Goal: Use online tool/utility: Utilize a website feature to perform a specific function

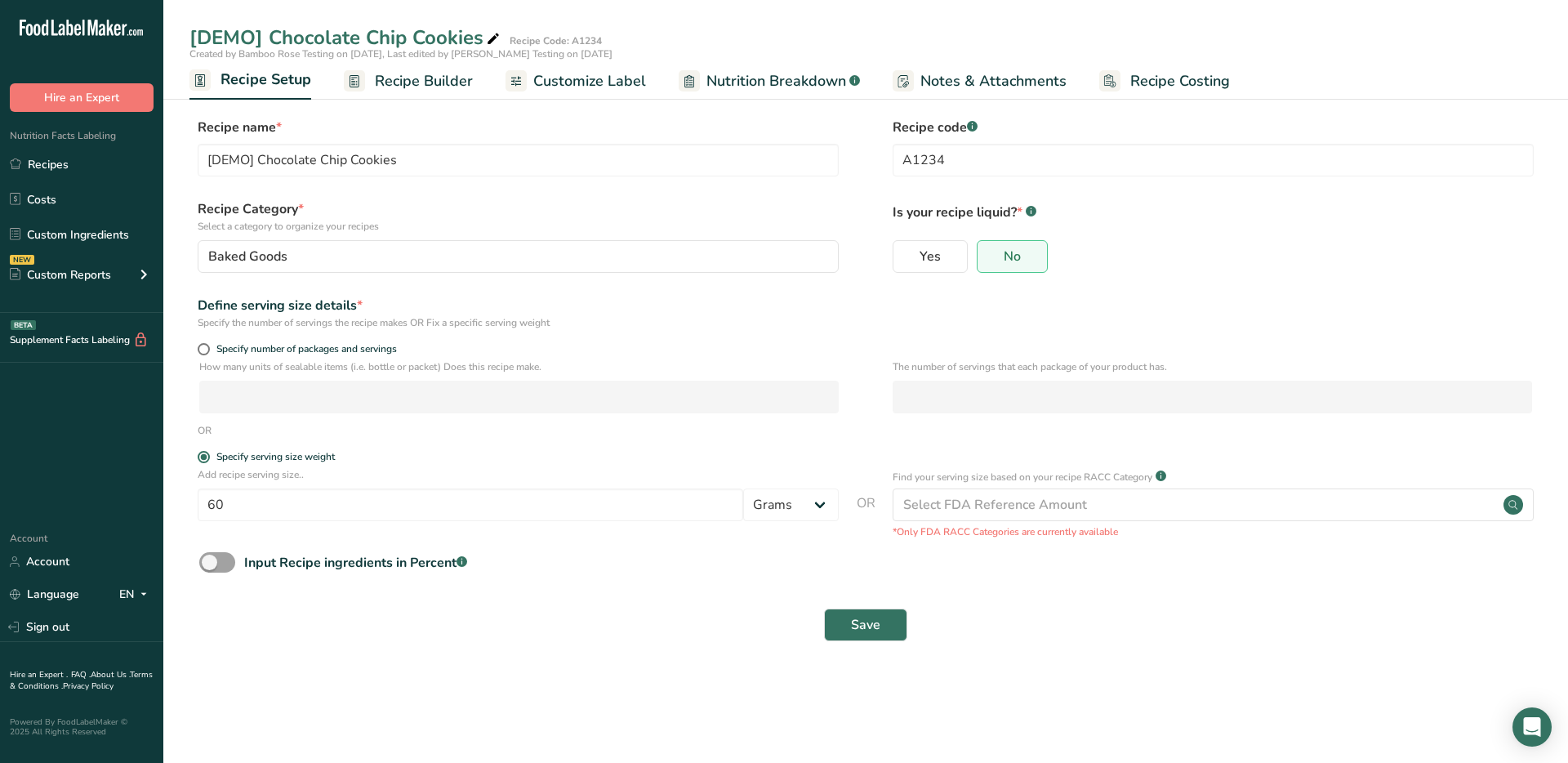
click at [410, 88] on span "Recipe Builder" at bounding box center [424, 81] width 98 height 22
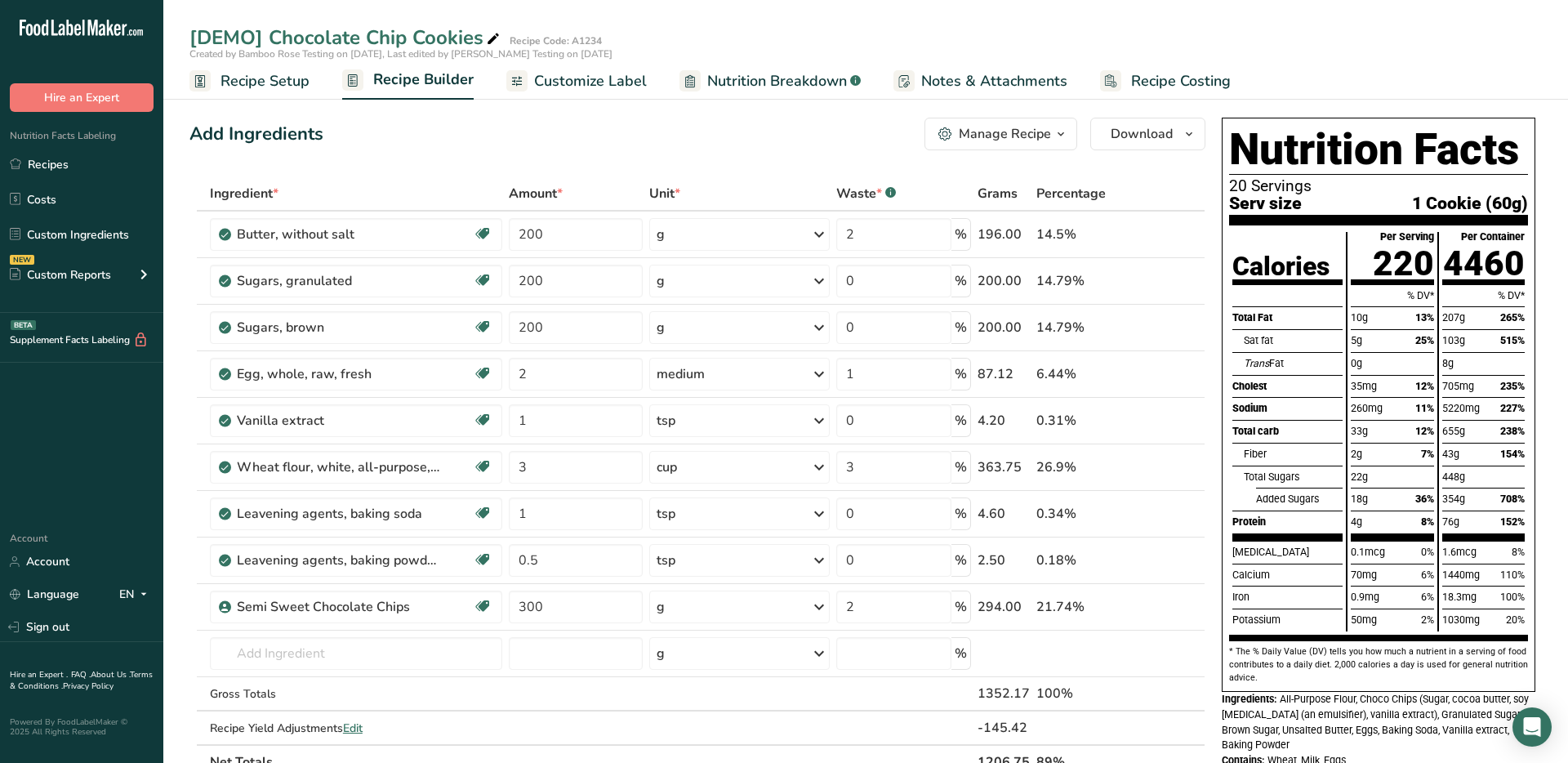
click at [578, 88] on span "Customize Label" at bounding box center [590, 81] width 112 height 22
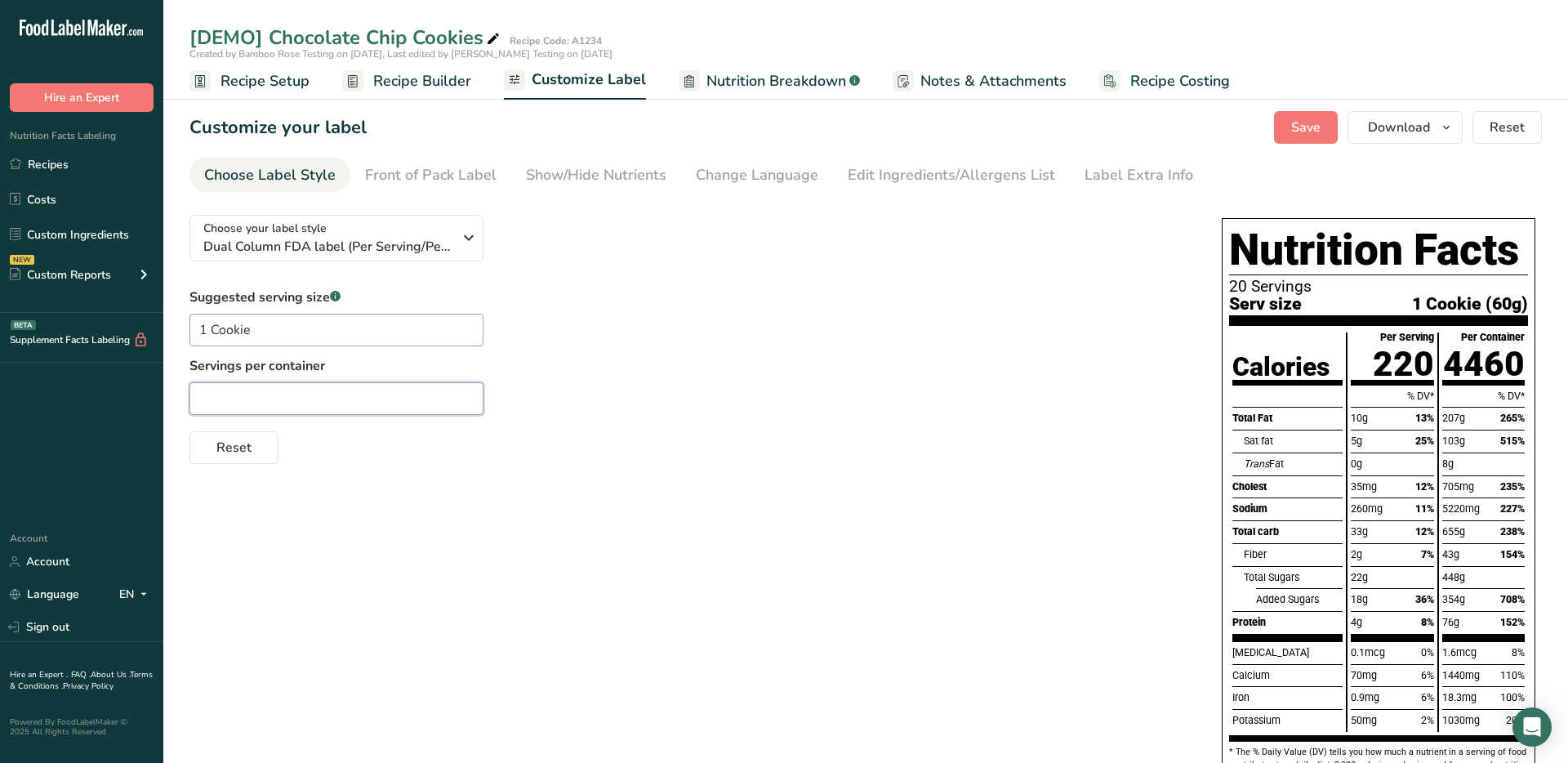
click at [299, 402] on input "text" at bounding box center [336, 398] width 294 height 33
click at [1122, 182] on div "Label Extra Info" at bounding box center [1139, 175] width 109 height 22
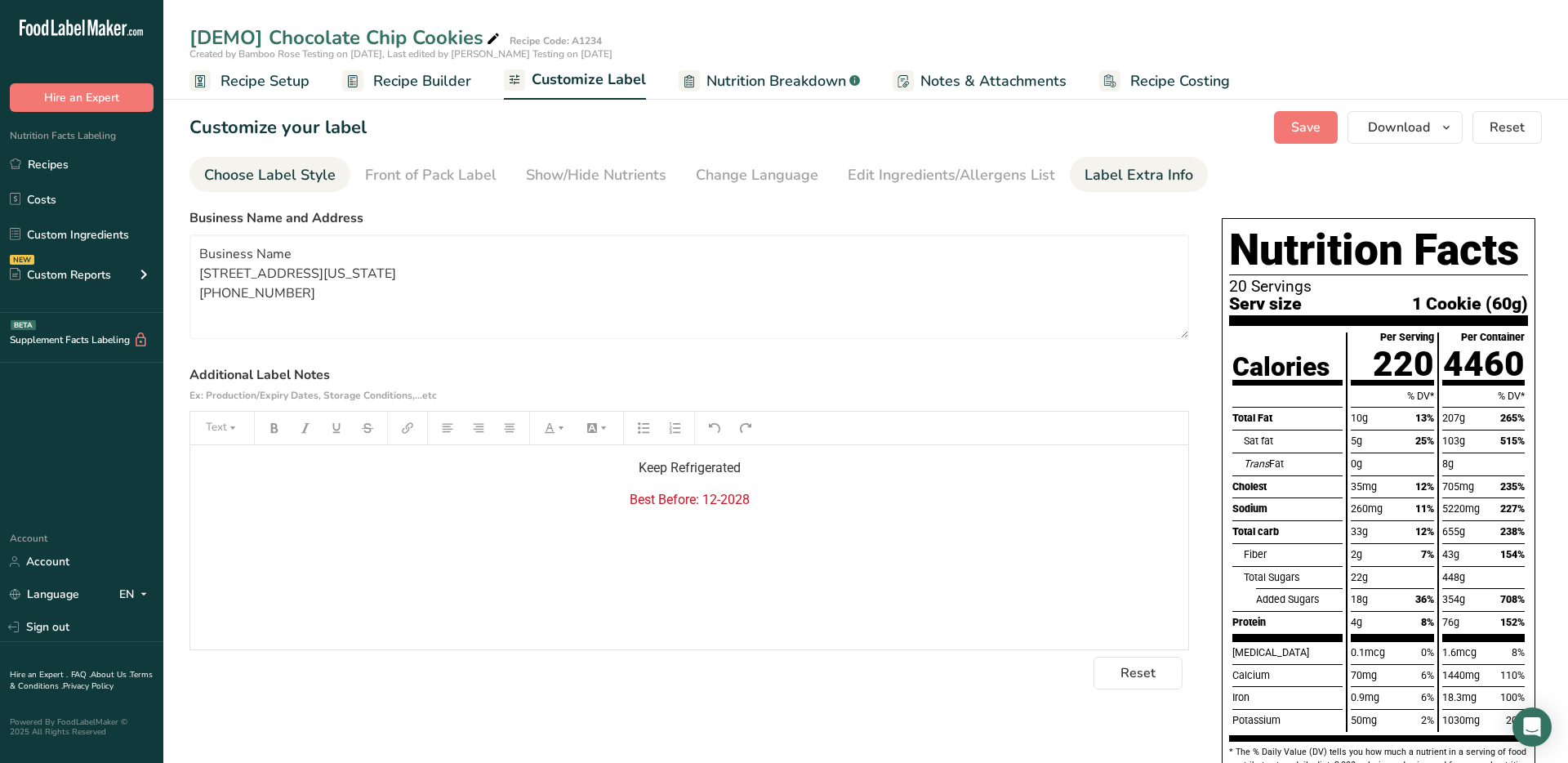
click at [301, 182] on div "Choose Label Style" at bounding box center [270, 175] width 132 height 22
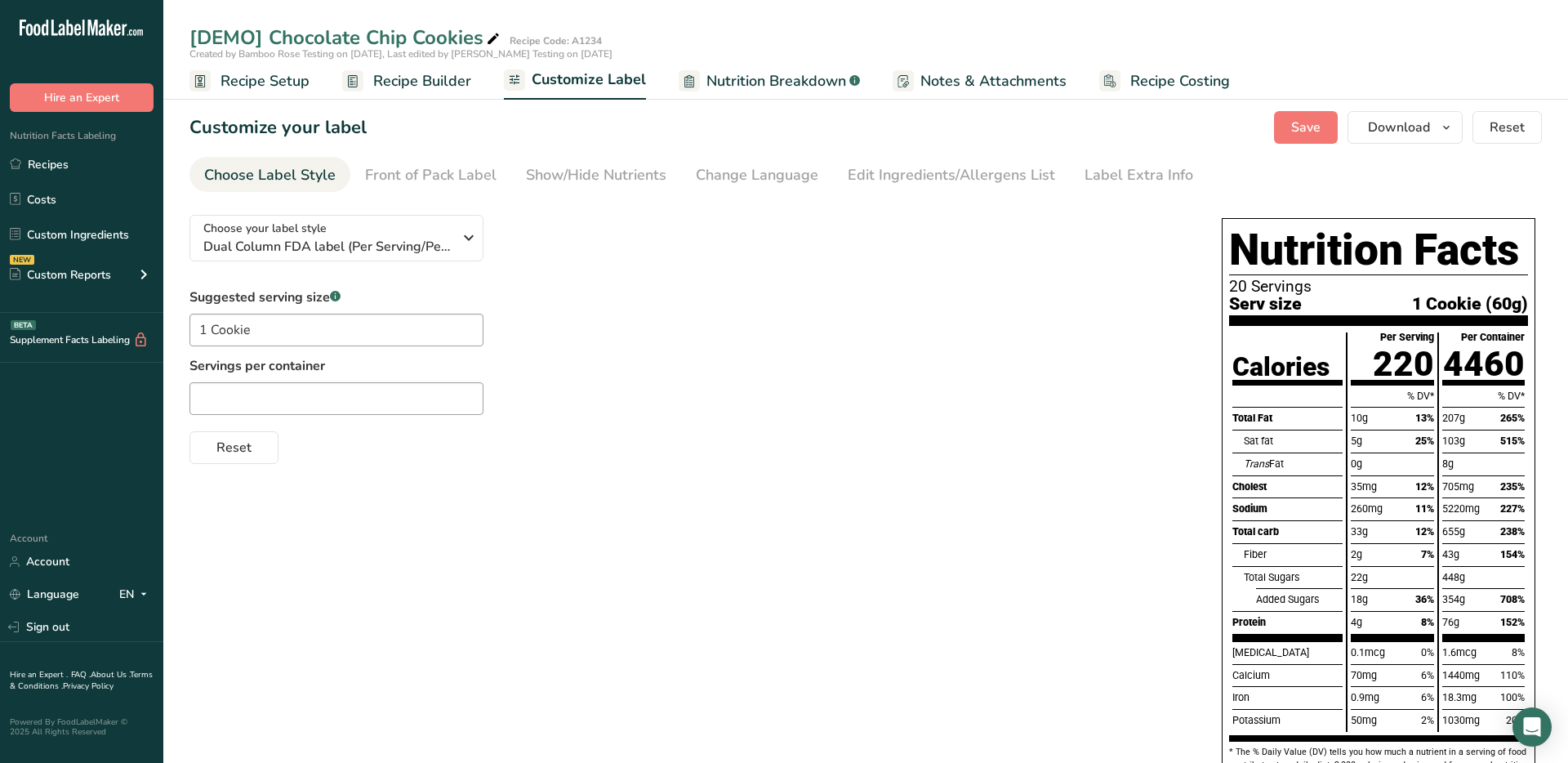
click at [299, 81] on span "Recipe Setup" at bounding box center [265, 81] width 89 height 22
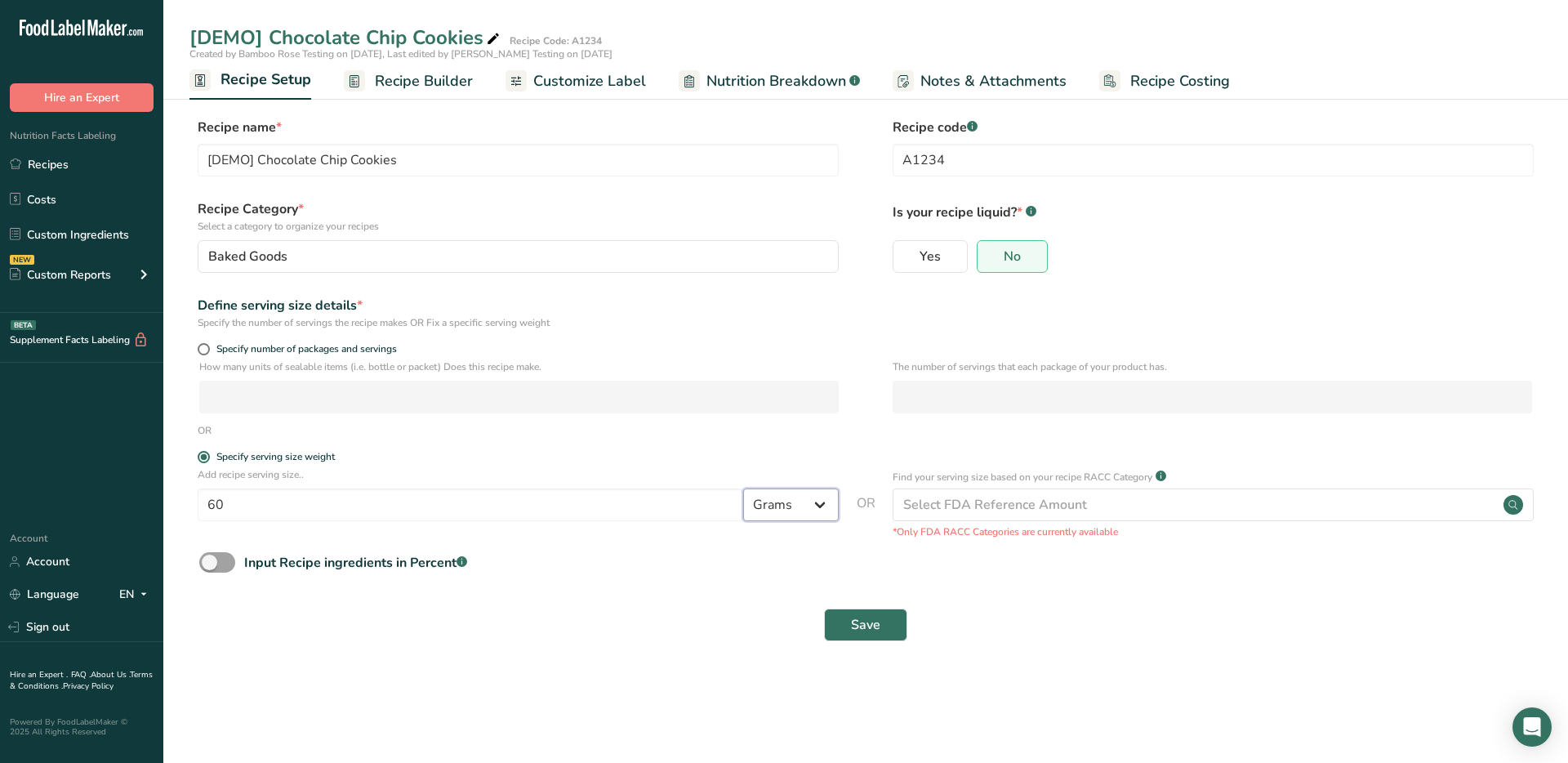
click at [785, 512] on select "Grams kg mg mcg lb oz l mL fl oz tbsp tsp cup qt gallon" at bounding box center [791, 505] width 96 height 33
click at [506, 649] on div "Save" at bounding box center [865, 625] width 1353 height 52
click at [576, 83] on span "Customize Label" at bounding box center [590, 81] width 112 height 22
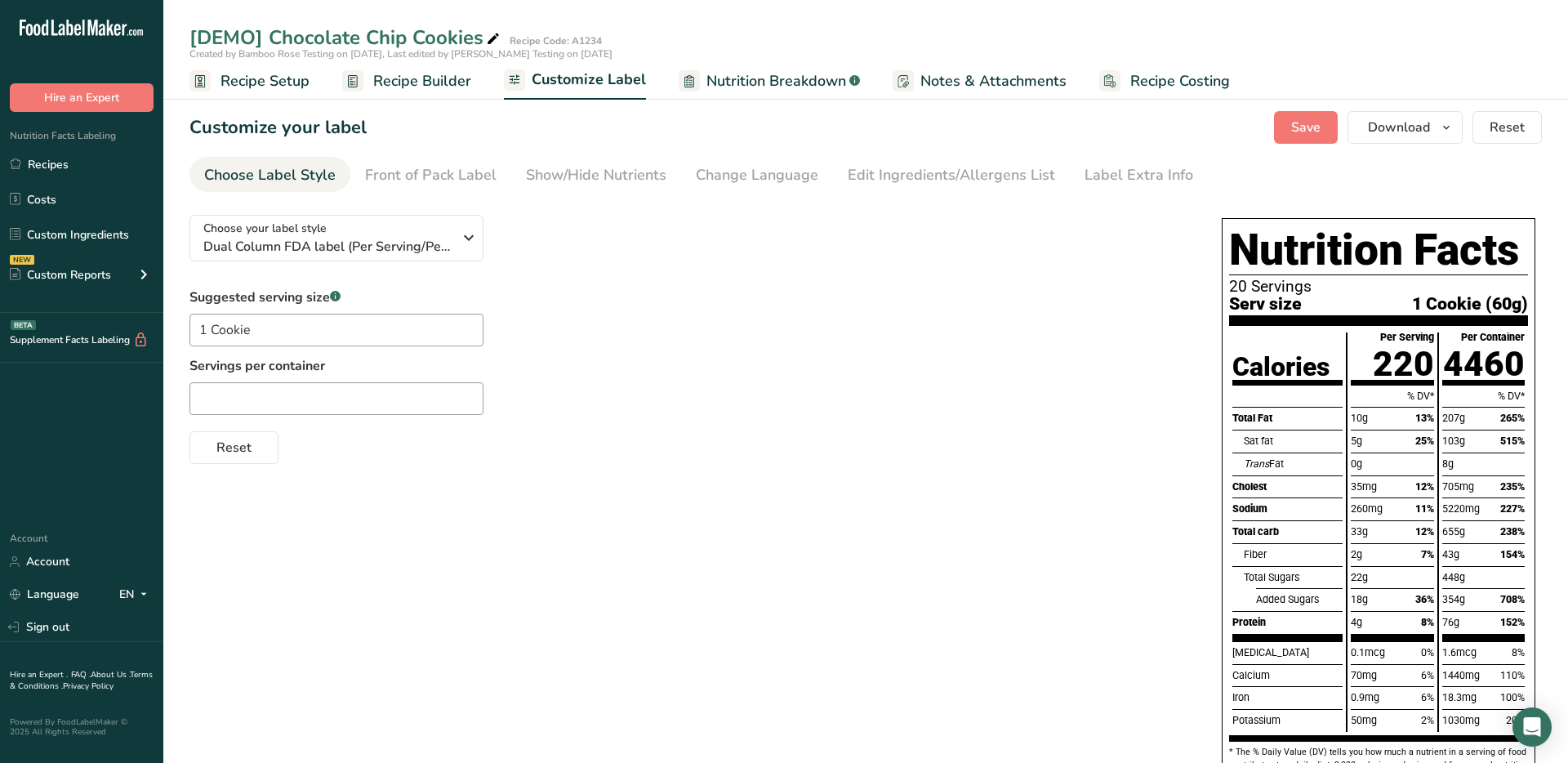
click at [790, 82] on span "Nutrition Breakdown" at bounding box center [776, 81] width 139 height 22
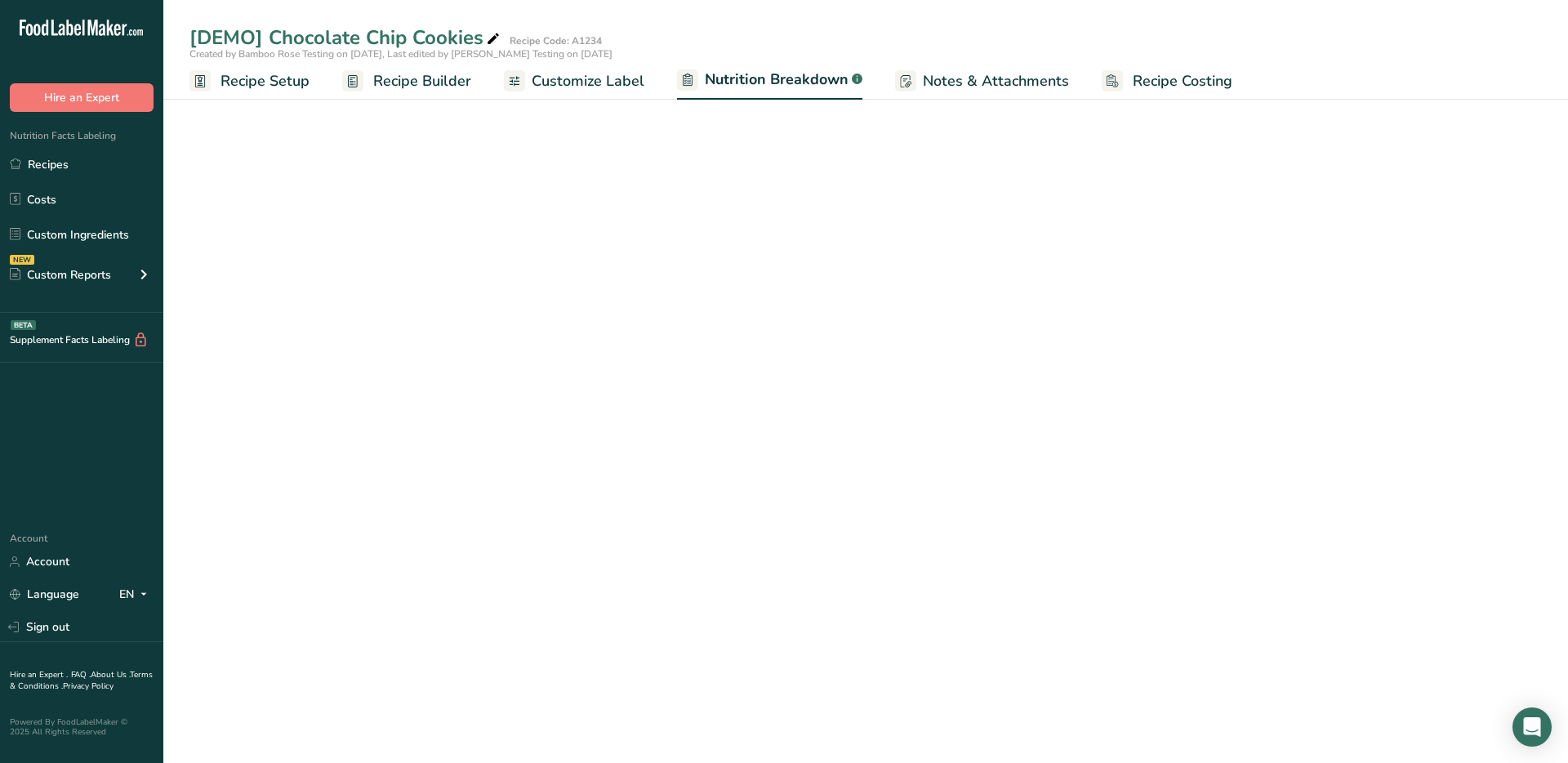
select select "Calories"
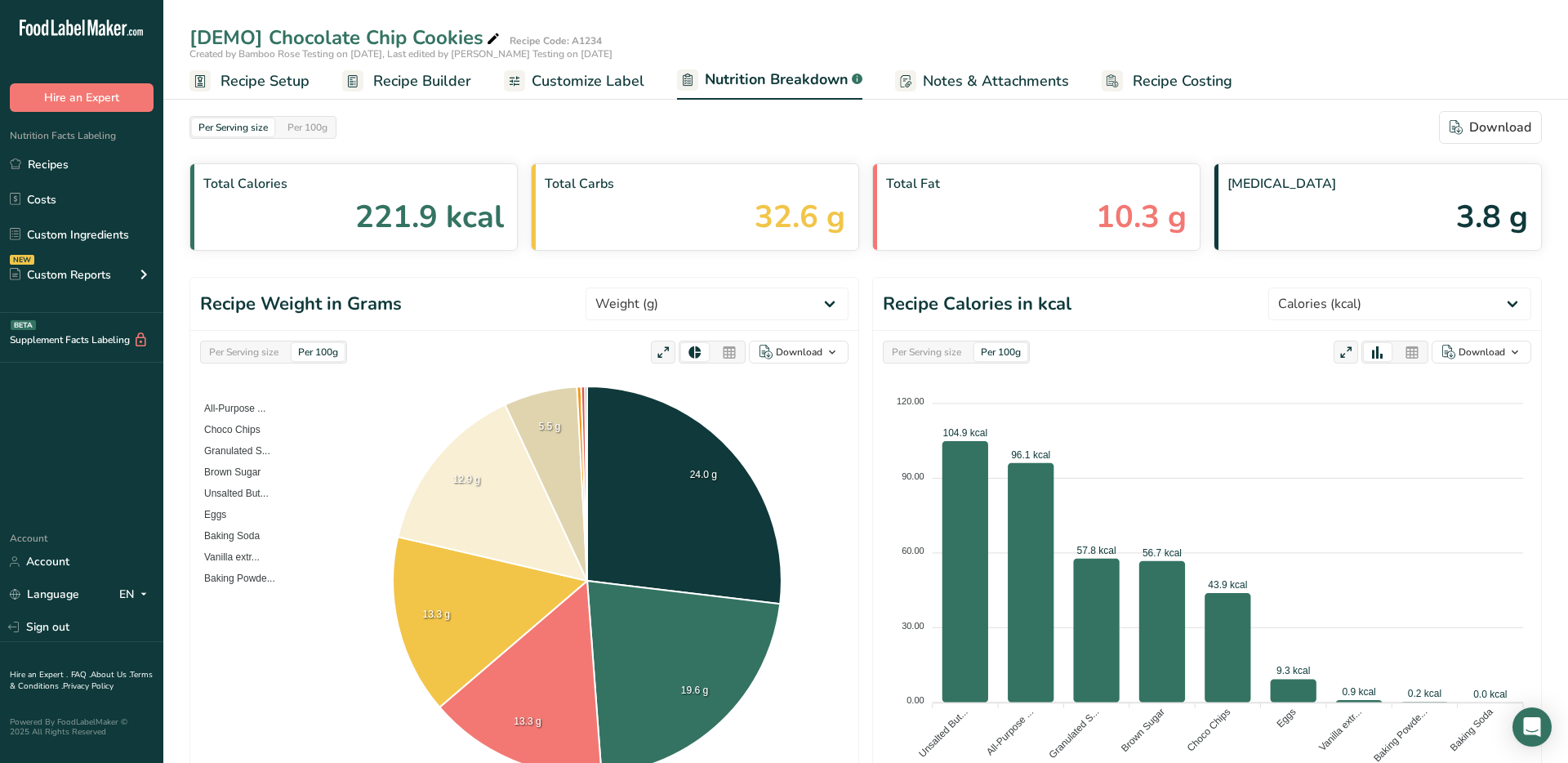
click at [584, 77] on span "Customize Label" at bounding box center [588, 81] width 112 height 22
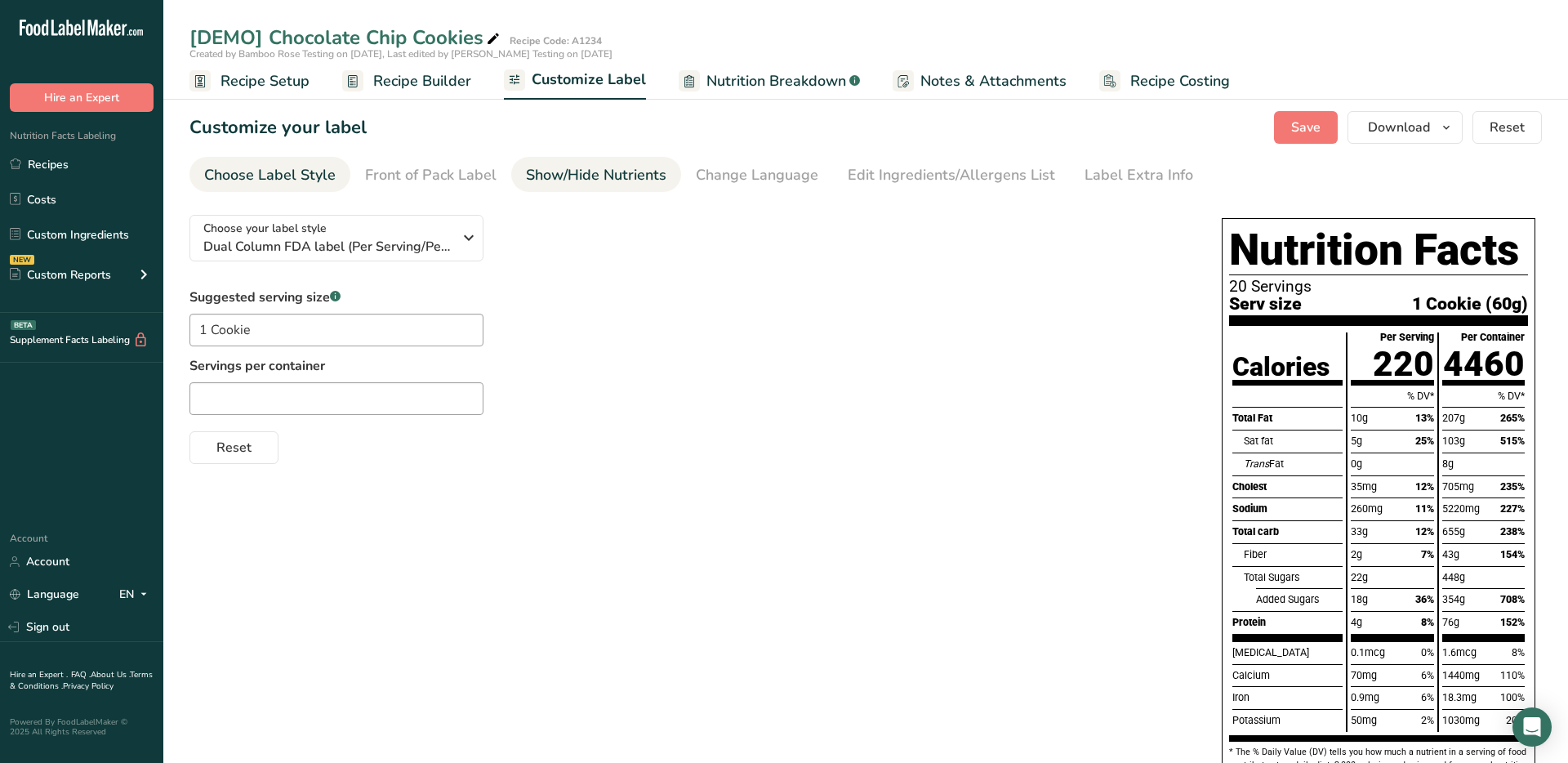
click at [610, 181] on div "Show/Hide Nutrients" at bounding box center [596, 175] width 140 height 22
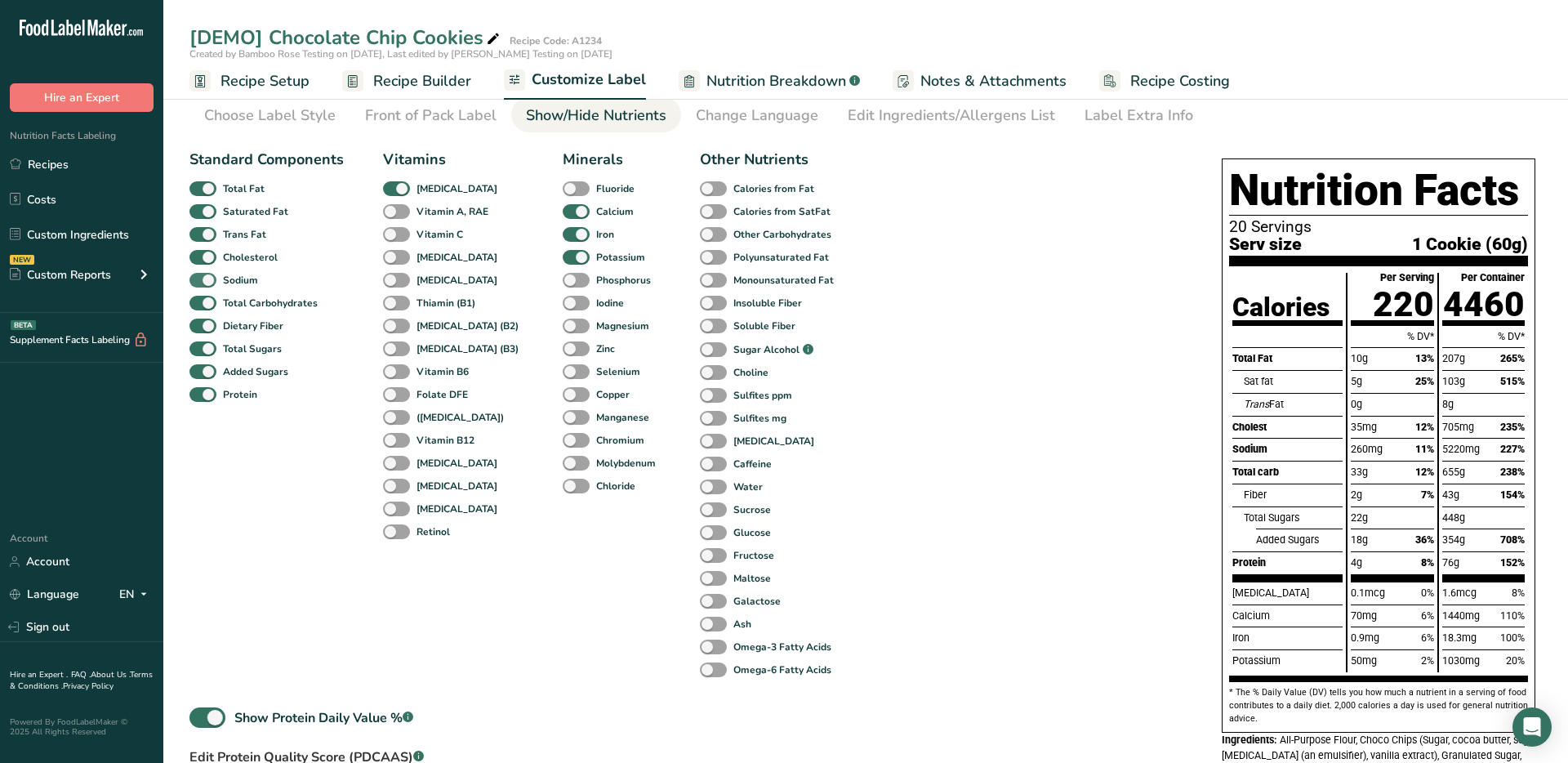
scroll to position [59, 0]
drag, startPoint x: 300, startPoint y: 431, endPoint x: 216, endPoint y: 186, distance: 259.0
click at [217, 187] on div "Standard Components Total Fat Saturated Fat Trans Fat [MEDICAL_DATA] Sodium Tot…" at bounding box center [266, 416] width 155 height 533
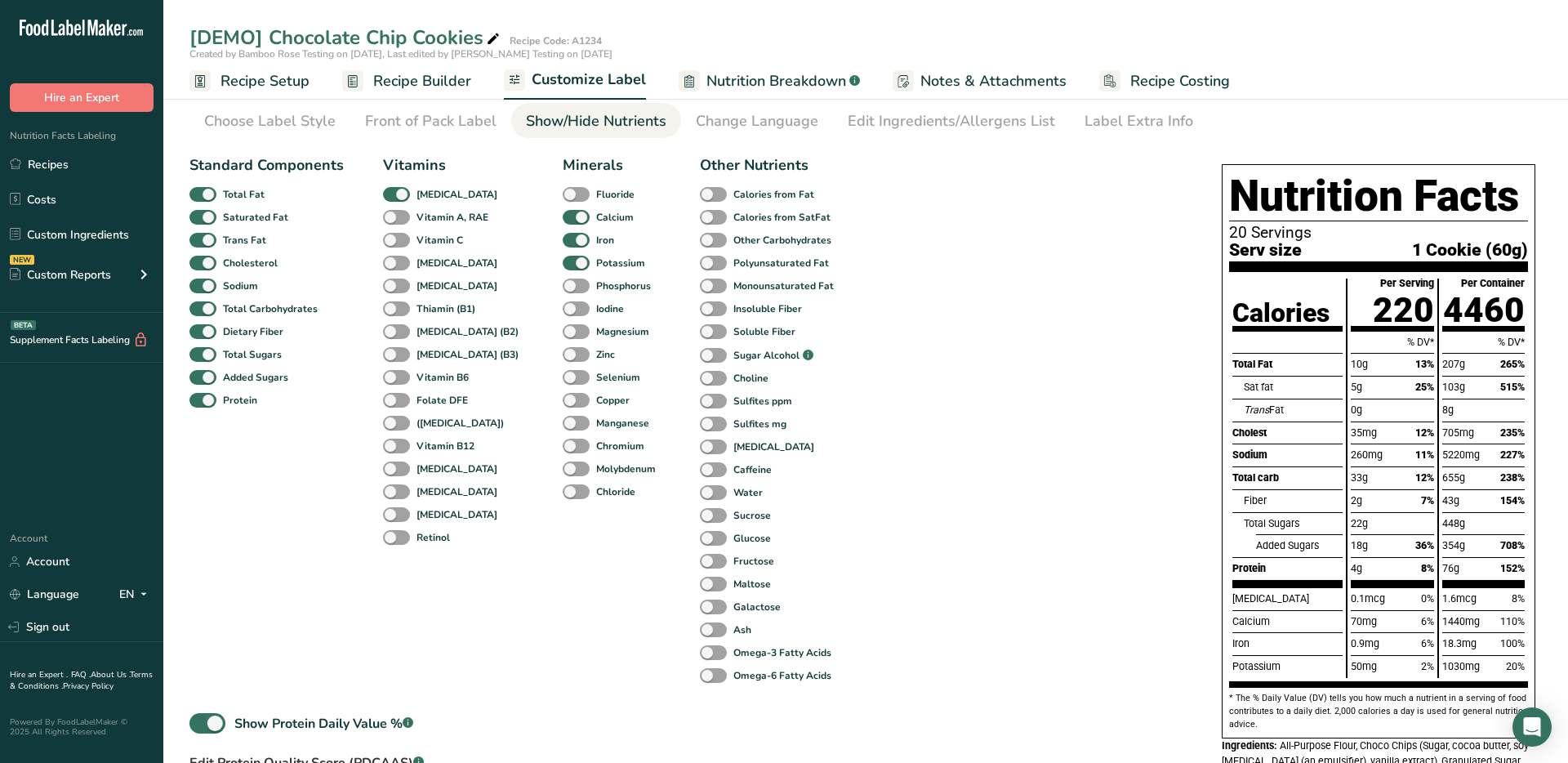
scroll to position [55, 0]
